Goal: Task Accomplishment & Management: Manage account settings

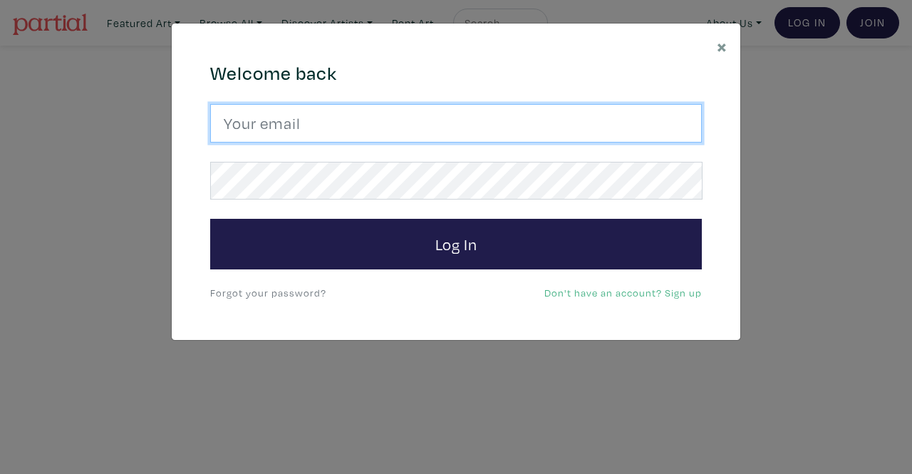
click at [379, 134] on input "email" at bounding box center [455, 123] width 491 height 38
type input "srossdfloyd@gmail.com"
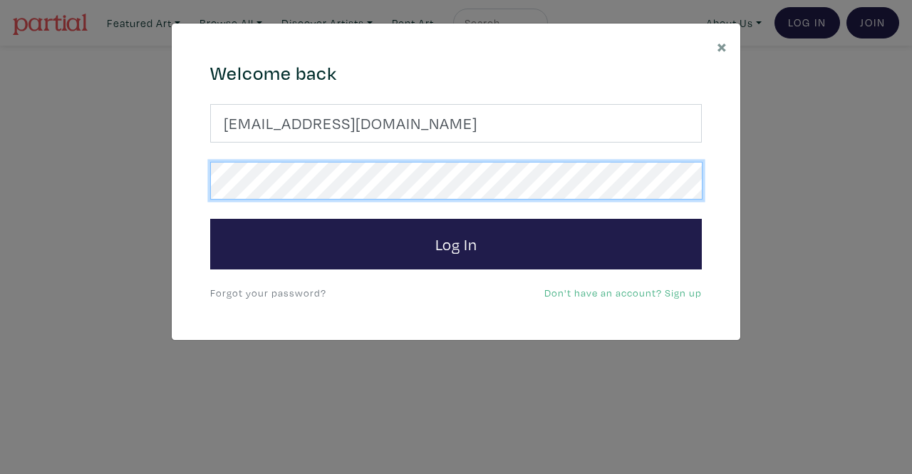
click at [210, 219] on button "Log In" at bounding box center [455, 244] width 491 height 51
click at [97, 132] on div "× 664c6a6d6e3476504e6b79362f4172494552756f694733386b666278545363695a485979654c4…" at bounding box center [456, 237] width 912 height 474
click at [210, 219] on button "Log In" at bounding box center [455, 244] width 491 height 51
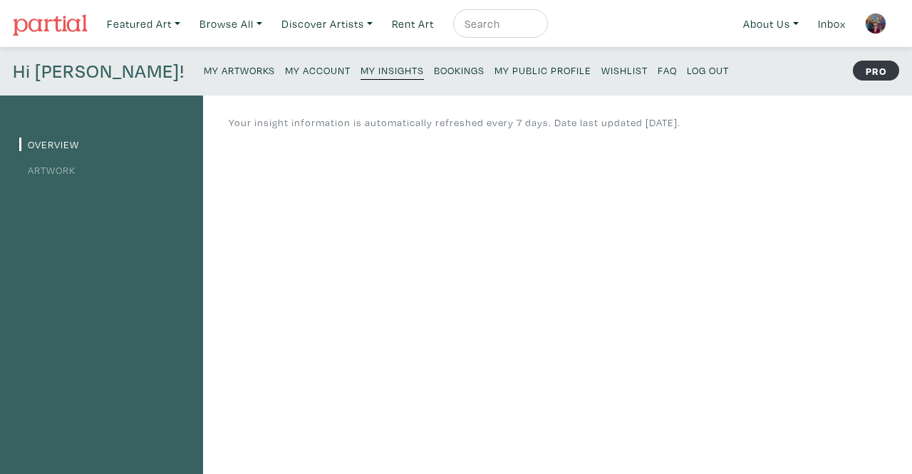
click at [62, 172] on link "Artwork" at bounding box center [47, 170] width 56 height 14
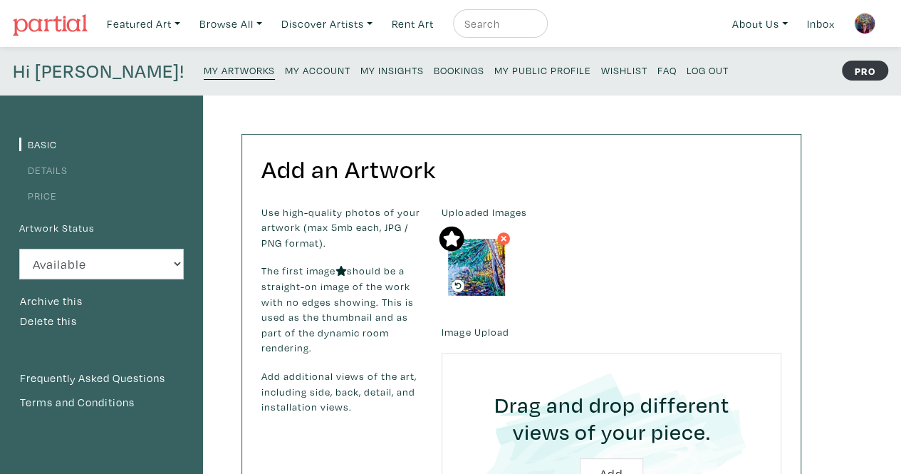
click at [60, 171] on link "Details" at bounding box center [43, 170] width 48 height 14
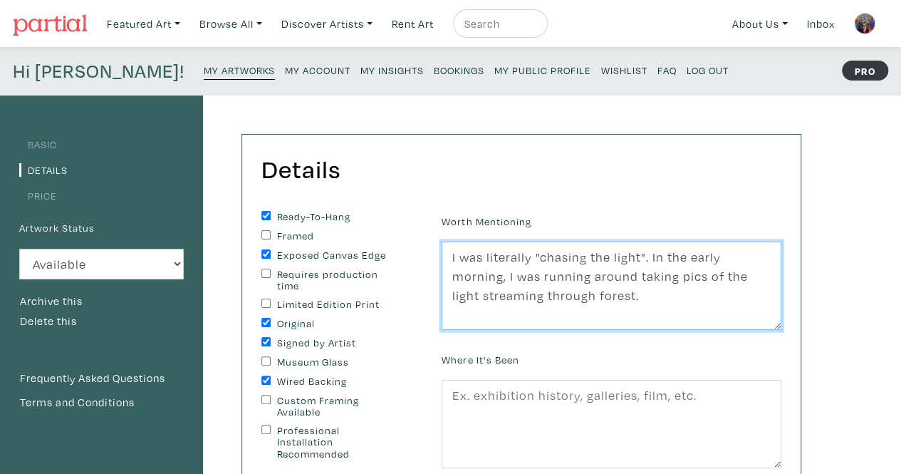
drag, startPoint x: 449, startPoint y: 253, endPoint x: 771, endPoint y: 295, distance: 324.7
click at [771, 295] on textarea "I was literally "chasing the light". In the early morning, I was running around…" at bounding box center [612, 285] width 340 height 88
click at [552, 294] on textarea "I was literally "chasing the light". In the early morning, I was running around…" at bounding box center [612, 285] width 340 height 88
click at [566, 294] on textarea "I was literally "chasing the light". In the early morning, I was running around…" at bounding box center [612, 285] width 340 height 88
click at [695, 273] on textarea "I was literally "chasing the light". In the early morning, I was running around…" at bounding box center [612, 285] width 340 height 88
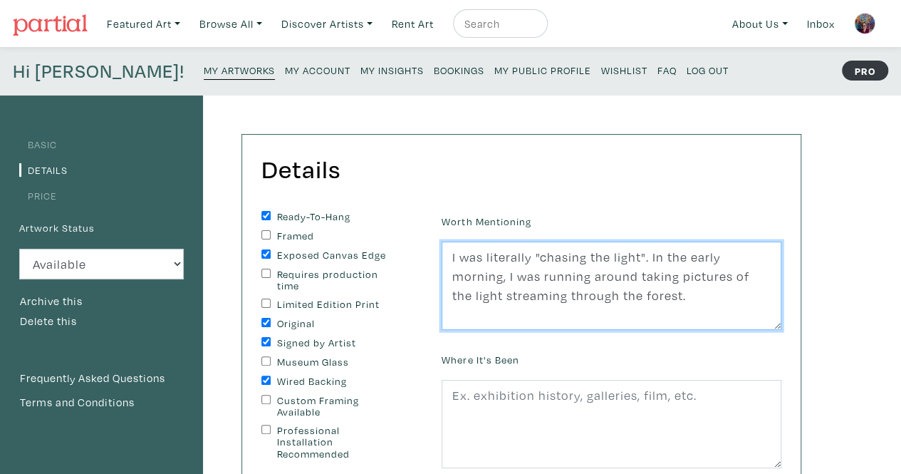
click at [577, 282] on textarea "I was literally "chasing the light". In the early morning, I was running around…" at bounding box center [612, 285] width 340 height 88
drag, startPoint x: 459, startPoint y: 253, endPoint x: 762, endPoint y: 313, distance: 308.6
click at [762, 313] on textarea "I was literally "chasing the light". In the early morning, I was running around…" at bounding box center [612, 285] width 340 height 88
type textarea "I was literally "chasing the light". In the early morning, I was running around…"
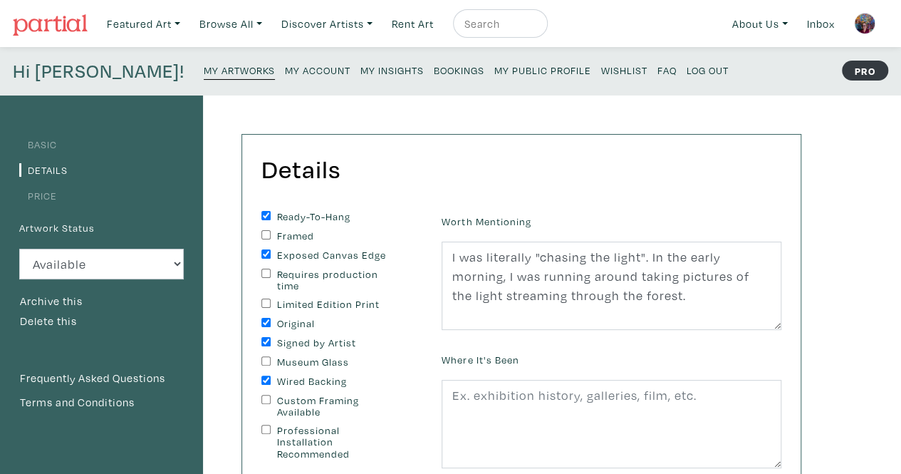
click at [363, 118] on div "Details You can change this at anytime. Ready-To-Hang Framed Exposed Canvas Edg…" at bounding box center [507, 481] width 609 height 773
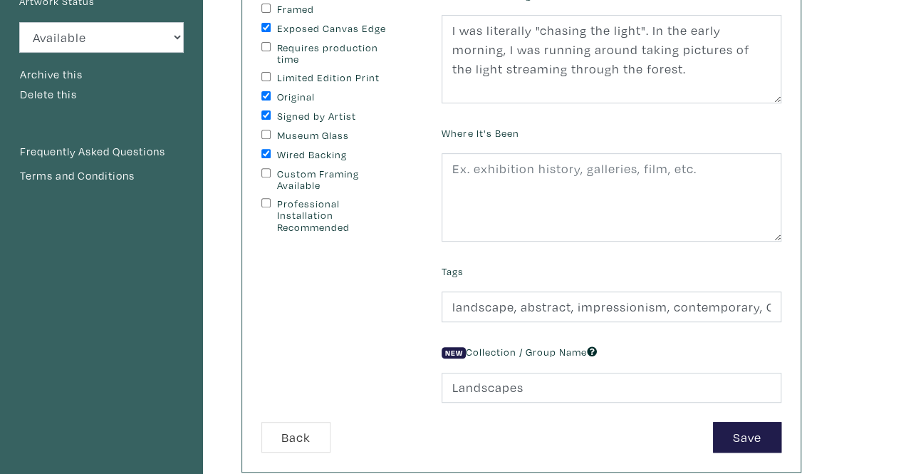
scroll to position [285, 0]
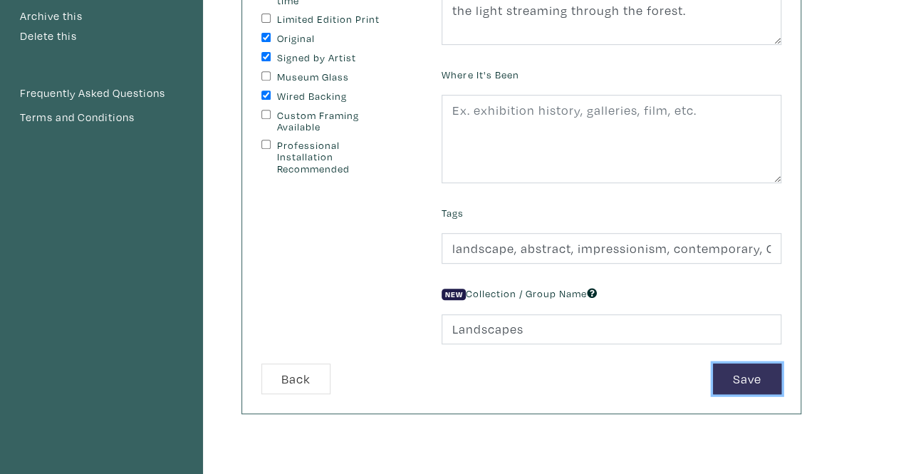
click at [768, 377] on button "Save" at bounding box center [747, 378] width 68 height 31
